Goal: Transaction & Acquisition: Book appointment/travel/reservation

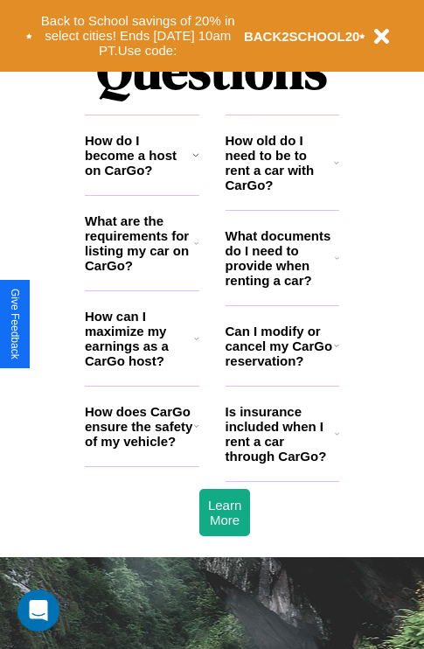
scroll to position [2118, 0]
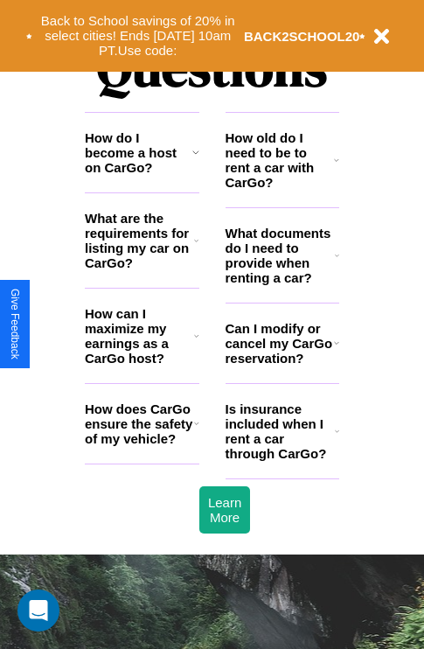
click at [142, 364] on h3 "How can I maximize my earnings as a CarGo host?" at bounding box center [139, 335] width 109 height 59
click at [196, 430] on icon at bounding box center [196, 423] width 5 height 14
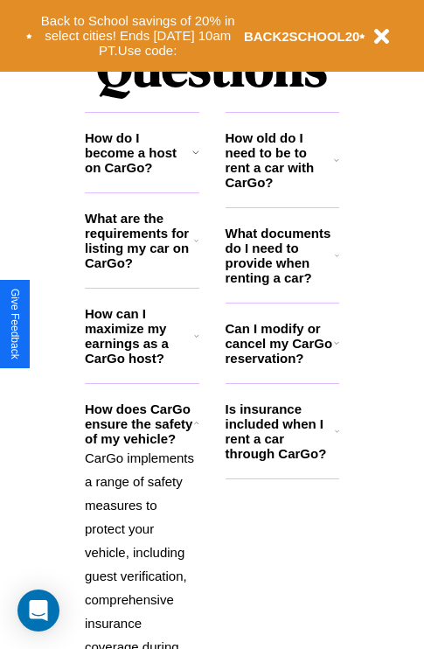
click at [282, 188] on h3 "How old do I need to be to rent a car with CarGo?" at bounding box center [280, 159] width 109 height 59
click at [336, 350] on icon at bounding box center [336, 343] width 5 height 14
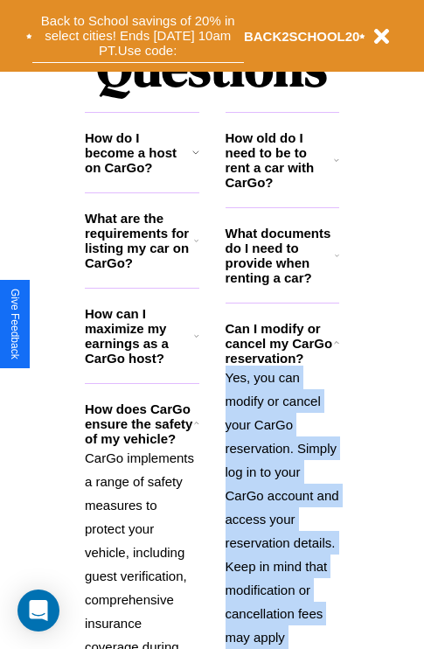
click at [137, 36] on button "Back to School savings of 20% in select cities! Ends 9/1 at 10am PT. Use code:" at bounding box center [138, 36] width 212 height 54
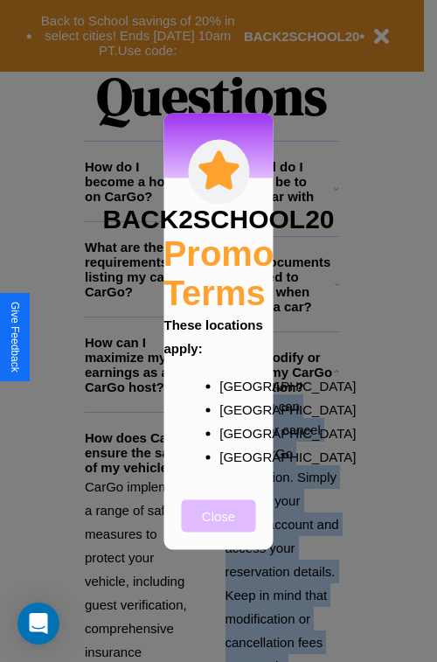
click at [219, 527] on button "Close" at bounding box center [219, 515] width 74 height 32
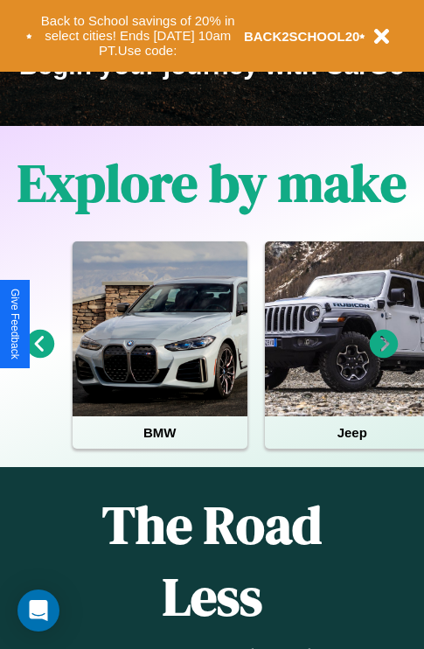
scroll to position [269, 0]
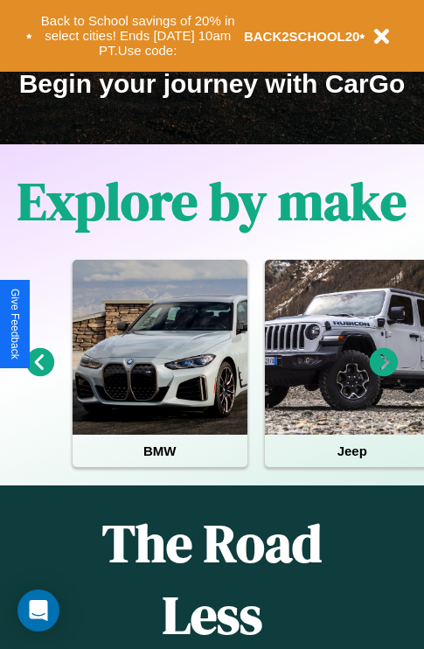
click at [384, 374] on icon at bounding box center [384, 362] width 29 height 29
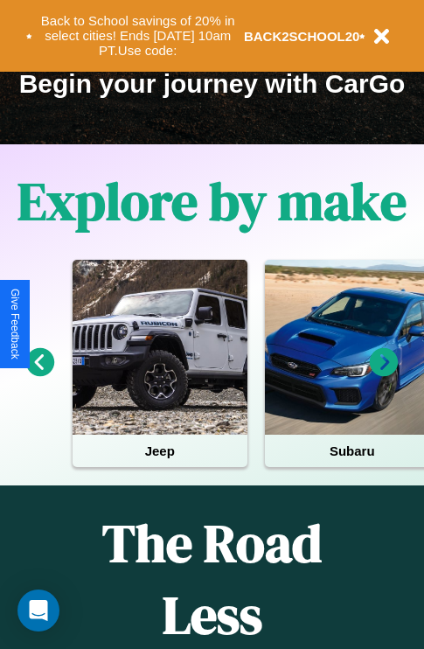
click at [384, 374] on icon at bounding box center [384, 362] width 29 height 29
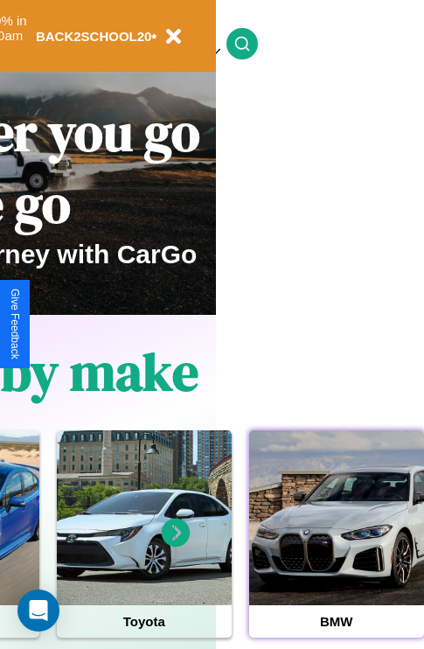
click at [336, 545] on div at bounding box center [336, 517] width 175 height 175
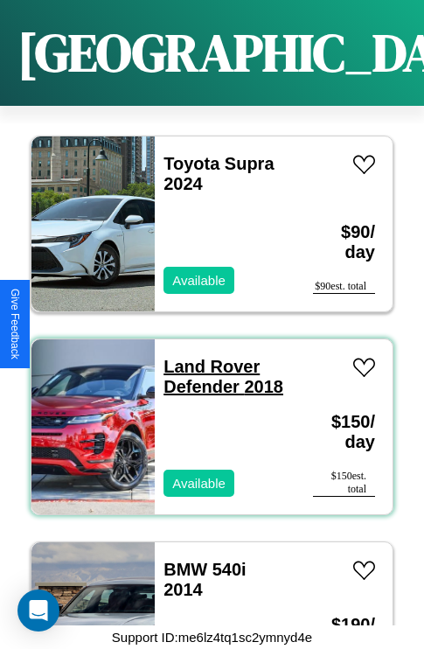
scroll to position [10815, 0]
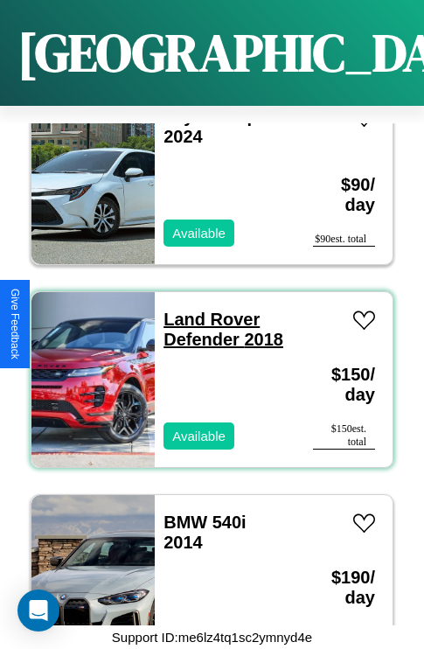
click at [206, 309] on link "Land Rover Defender 2018" at bounding box center [223, 328] width 120 height 39
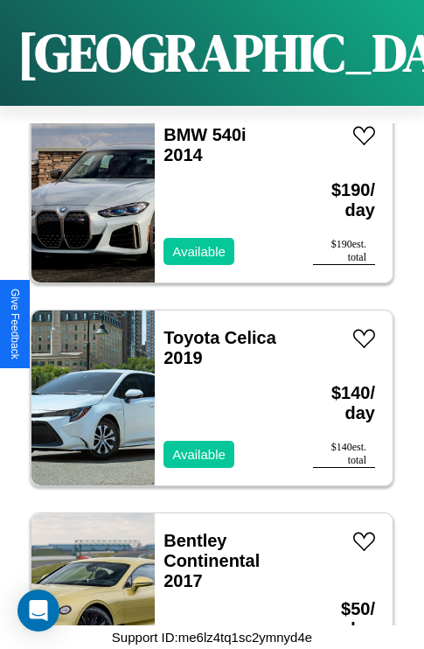
scroll to position [17711, 0]
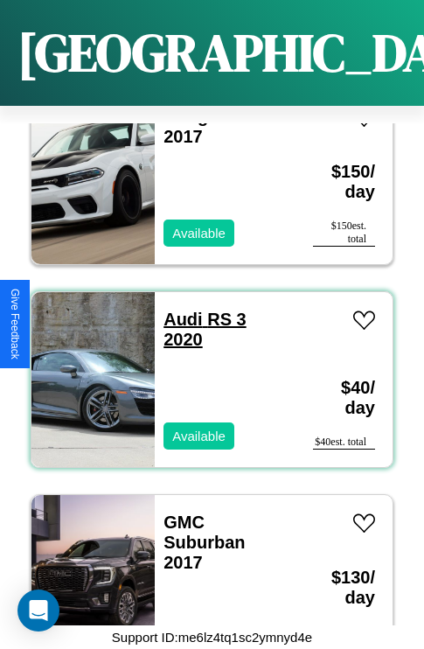
click at [177, 309] on link "Audi RS 3 2020" at bounding box center [204, 328] width 82 height 39
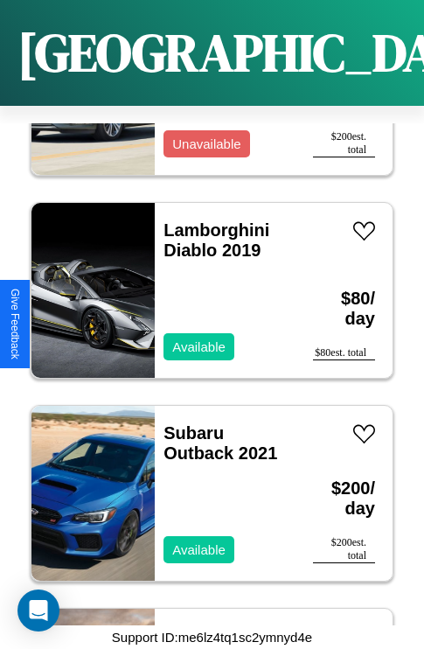
scroll to position [12843, 0]
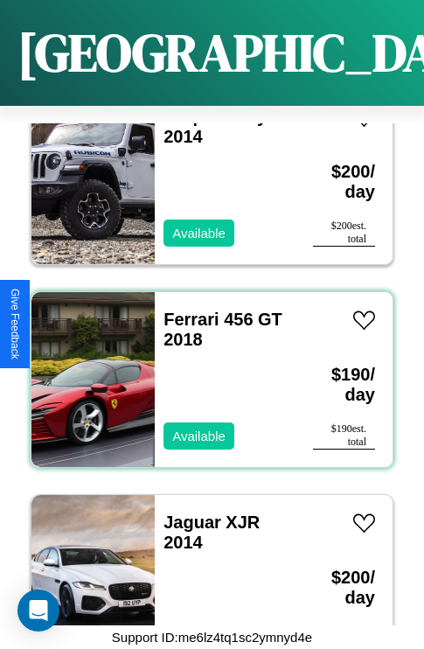
click at [205, 369] on div "Ferrari 456 GT 2018 Available" at bounding box center [225, 379] width 141 height 175
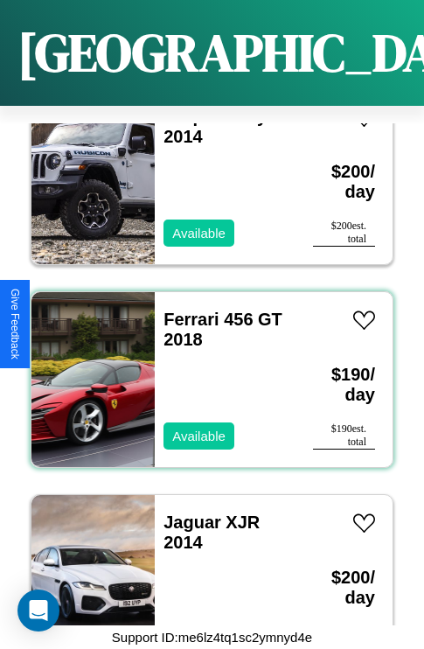
click at [205, 369] on div "Ferrari 456 GT 2018 Available" at bounding box center [225, 379] width 141 height 175
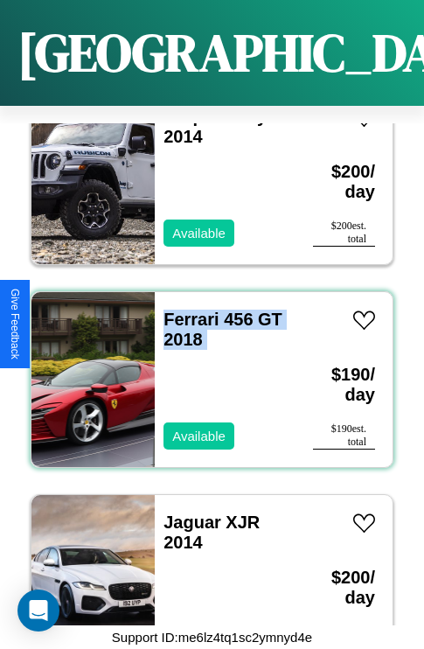
click at [205, 369] on div "Ferrari 456 GT 2018 Available" at bounding box center [225, 379] width 141 height 175
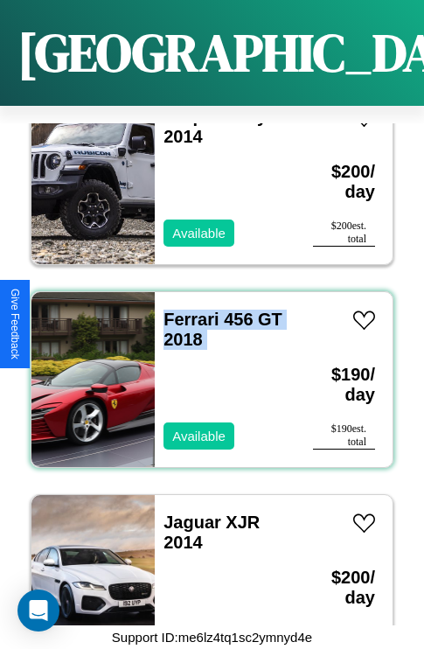
click at [205, 369] on div "Ferrari 456 GT 2018 Available" at bounding box center [225, 379] width 141 height 175
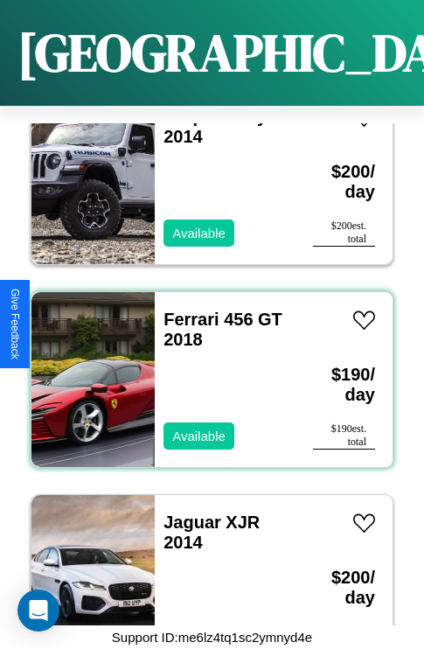
click at [205, 369] on div "Ferrari 456 GT 2018 Available" at bounding box center [225, 379] width 141 height 175
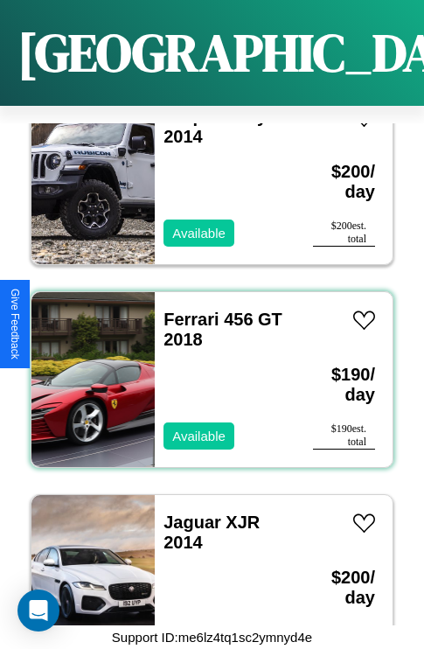
click at [205, 369] on div "Ferrari 456 GT 2018 Available" at bounding box center [225, 379] width 141 height 175
click at [185, 309] on link "Ferrari 456 GT 2018" at bounding box center [222, 328] width 119 height 39
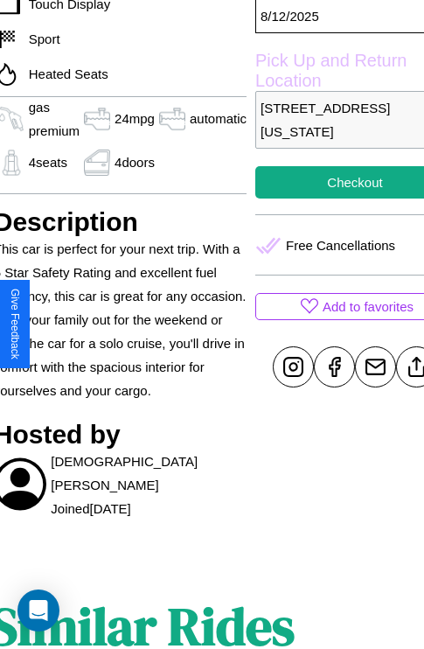
scroll to position [585, 76]
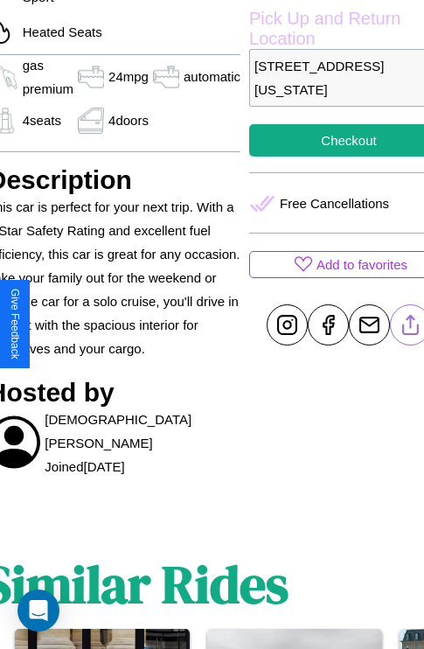
click at [411, 324] on line at bounding box center [411, 322] width 0 height 12
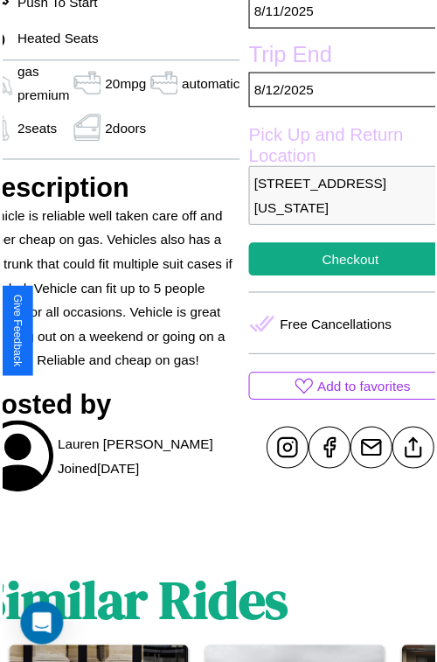
scroll to position [525, 94]
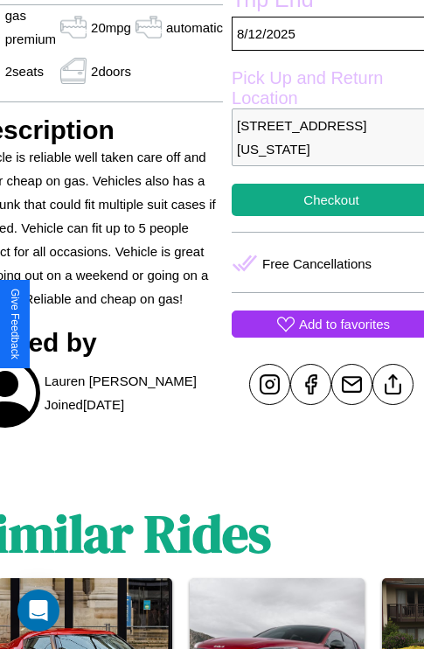
click at [323, 323] on p "Add to favorites" at bounding box center [344, 324] width 91 height 24
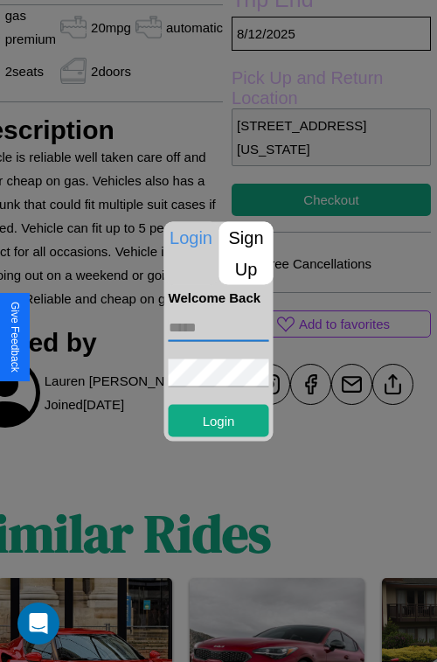
click at [219, 330] on input "text" at bounding box center [219, 327] width 101 height 28
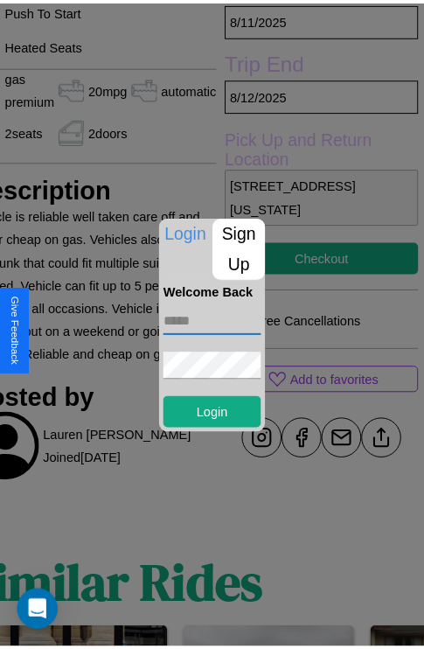
scroll to position [393, 94]
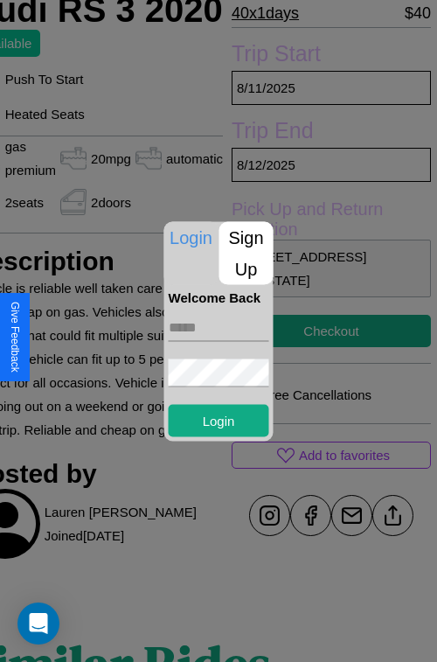
click at [323, 330] on div at bounding box center [218, 331] width 437 height 662
